Goal: Go to known website: Access a specific website the user already knows

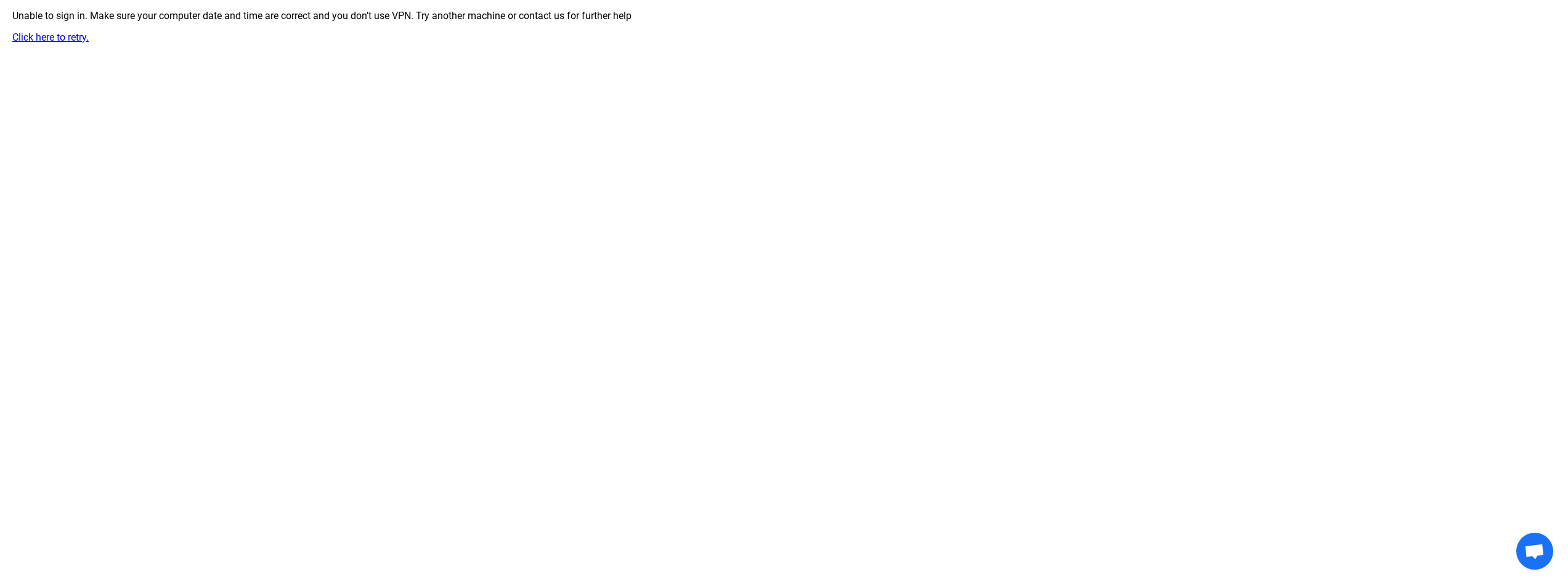
click at [77, 39] on link "Click here to retry." at bounding box center [51, 37] width 76 height 12
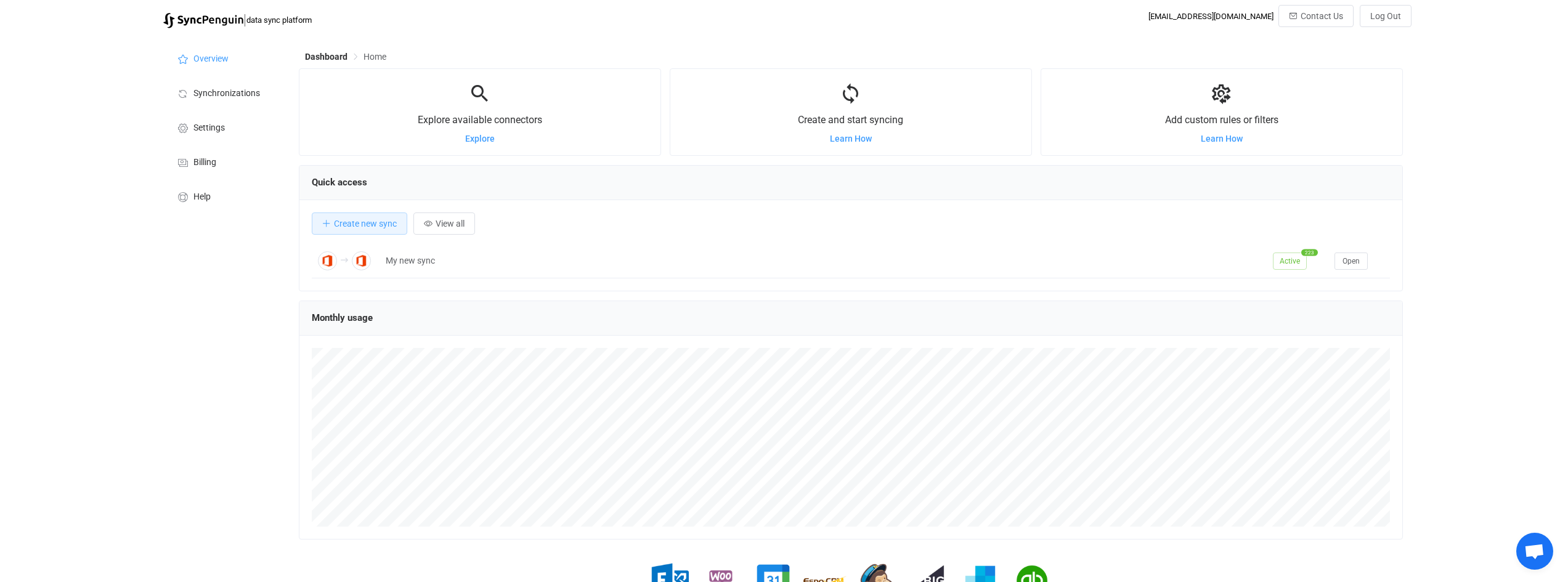
scroll to position [239, 1104]
